Goal: Use online tool/utility: Utilize a website feature to perform a specific function

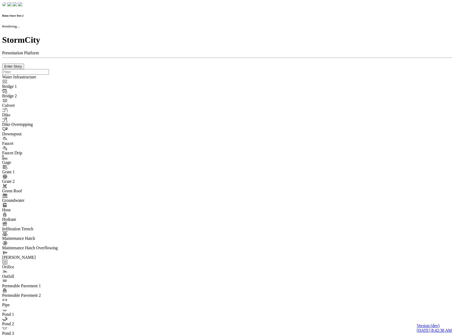
checkbox input "true"
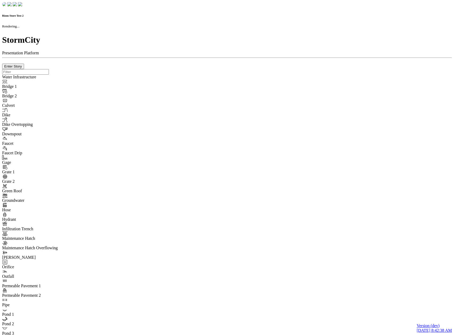
type input "0m"
type textarea "Depth = 0"
checkbox input "true"
select select "CIRCLE"
type input "7"
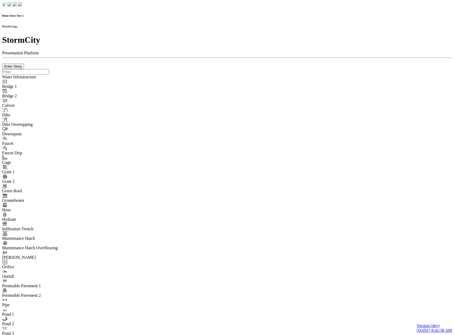
checkbox input "true"
type input "0"
type textarea "<i class="far fa-building"></i>"
select select "None"
type input "7"
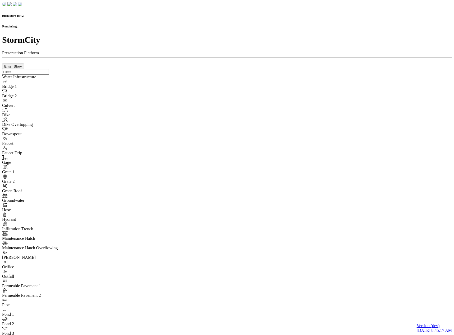
checkbox input "true"
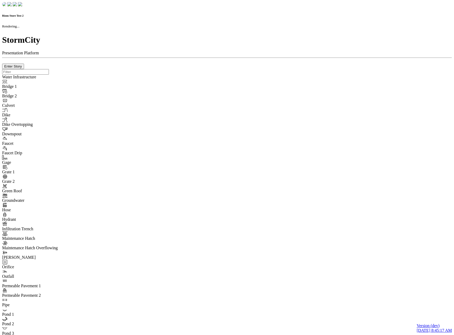
type input "0m"
type textarea "Depth = 0"
checkbox input "true"
select select "CIRCLE"
type input "7"
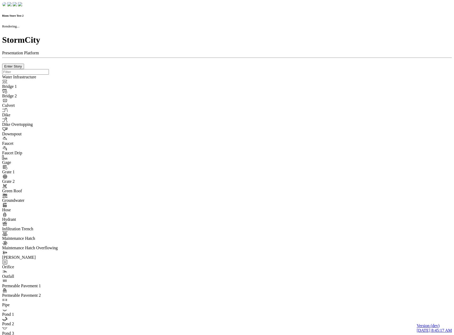
checkbox input "true"
type input "0"
type textarea "<i class="far fa-building"></i>"
type input "7"
select select "None"
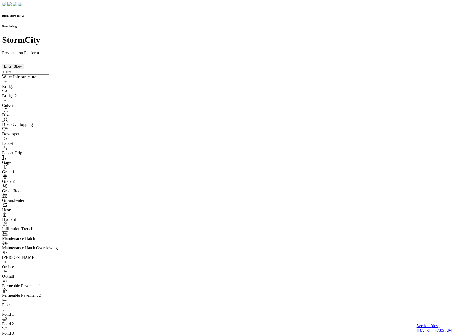
checkbox input "true"
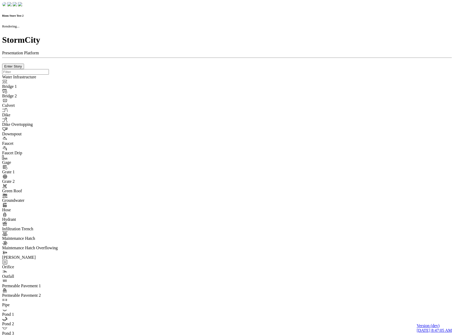
type input "0m"
type textarea "Depth = 0"
checkbox input "true"
select select "CIRCLE"
type input "7"
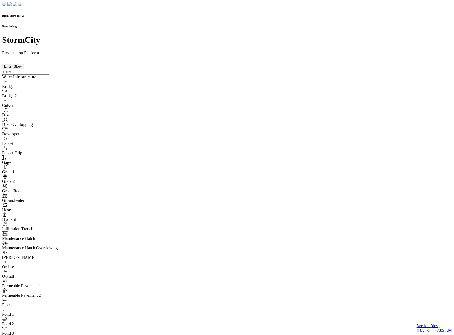
checkbox input "true"
type input "0"
type textarea "<i class="far fa-building"></i>"
type input "7"
select select "None"
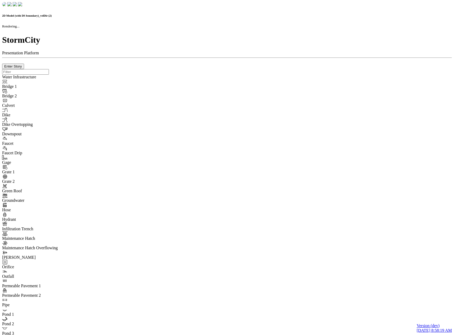
checkbox input "false"
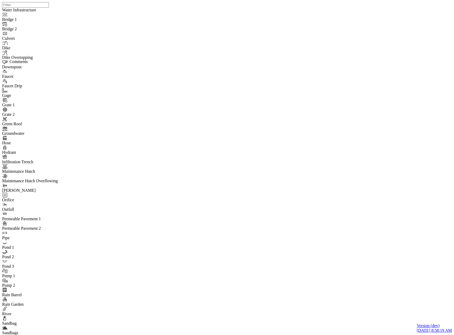
checkbox input "true"
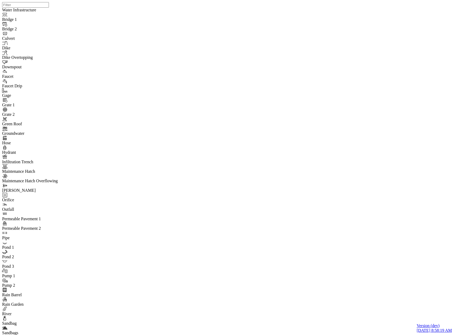
checkbox input "true"
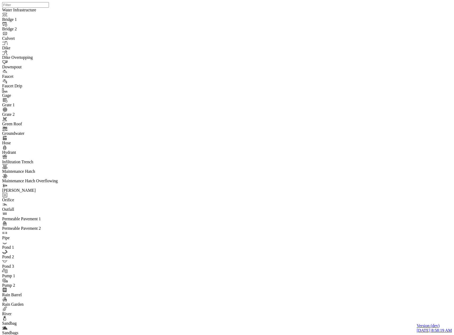
checkbox input "true"
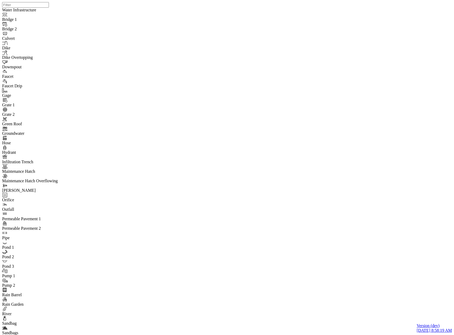
click at [312, 190] on div "JC JC" at bounding box center [229, 161] width 454 height 322
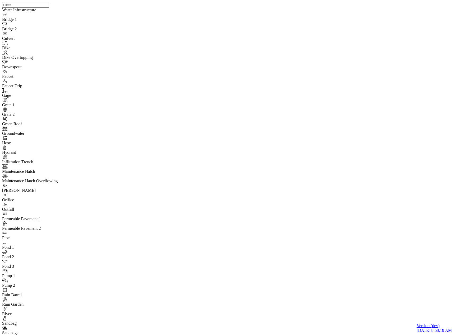
drag, startPoint x: 441, startPoint y: 26, endPoint x: 381, endPoint y: 34, distance: 60.7
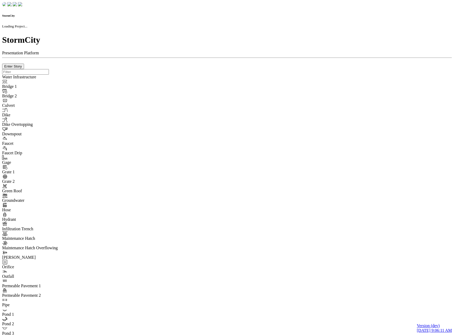
drag, startPoint x: 0, startPoint y: 0, endPoint x: 324, endPoint y: 137, distance: 352.1
click at [324, 69] on div at bounding box center [227, 69] width 450 height 0
checkbox input "true"
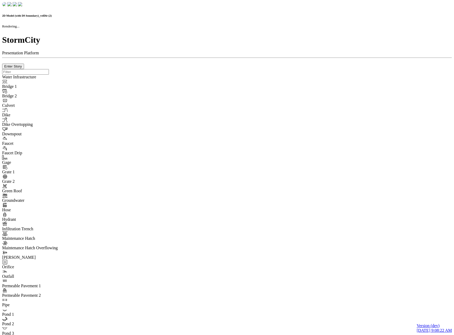
checkbox input "true"
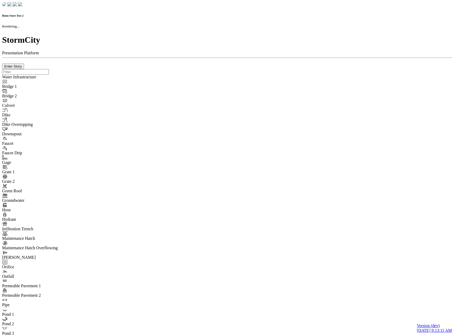
checkbox input "true"
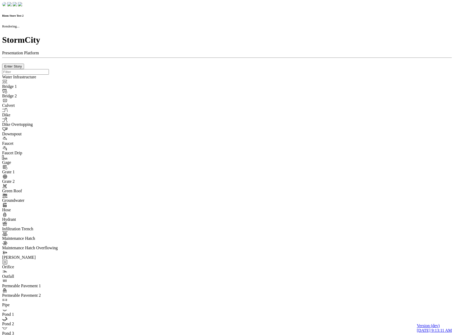
type input "0m"
type textarea "Depth = 0"
checkbox input "true"
select select "CIRCLE"
type input "7"
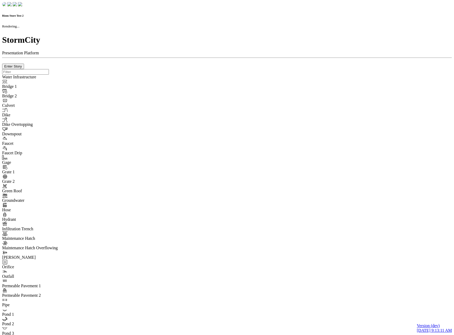
checkbox input "true"
type input "0"
type textarea "<i class="far fa-building"></i>"
select select "None"
type input "7"
